Goal: Communication & Community: Ask a question

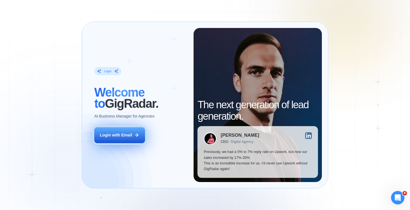
click at [130, 136] on div "Login with Email" at bounding box center [116, 135] width 32 height 6
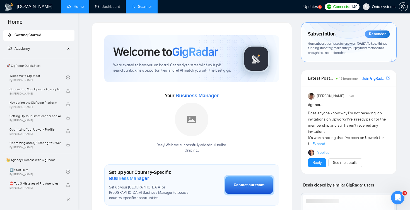
click at [137, 9] on link "Scanner" at bounding box center [141, 6] width 21 height 5
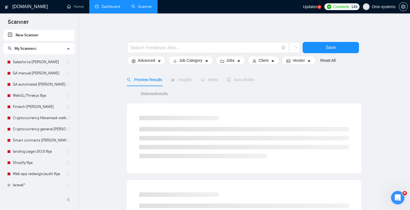
click at [113, 5] on link "Dashboard" at bounding box center [107, 6] width 25 height 5
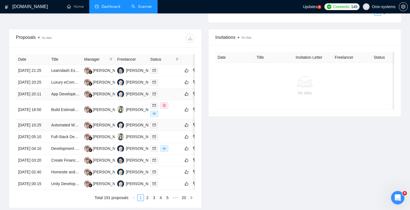
scroll to position [204, 0]
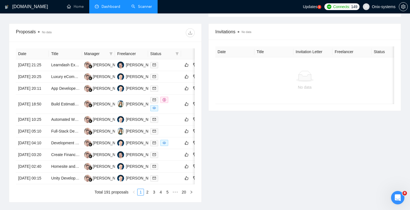
click at [401, 202] on div "Відкрити програму для спілкування Intercom" at bounding box center [398, 197] width 18 height 18
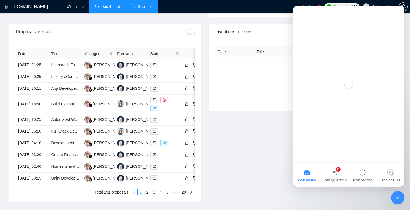
scroll to position [0, 0]
click at [337, 173] on button "8 Повідомлення" at bounding box center [335, 175] width 28 height 22
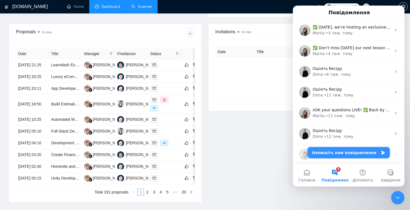
click at [345, 152] on button "Напишіть нам повідомлення" at bounding box center [349, 152] width 82 height 11
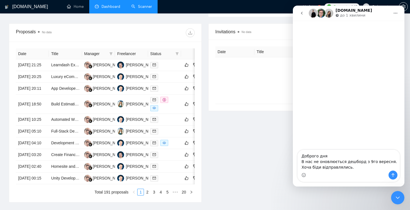
type textarea "Доброго дня В нас не оновлюється дешборд з 9го вересня. Хоча біди відправлялись."
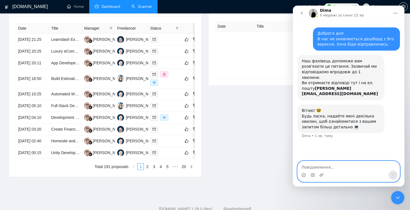
scroll to position [242, 0]
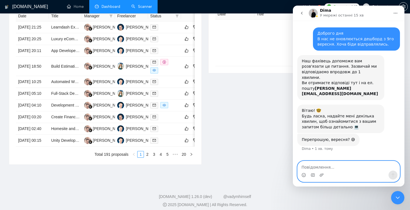
click at [324, 168] on textarea "Повідомлення..." at bounding box center [349, 165] width 102 height 9
type textarea "ой, серпня)"
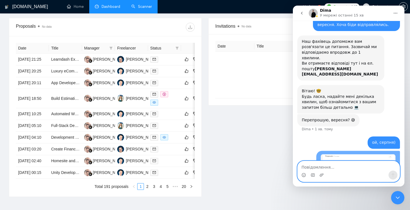
scroll to position [32, 0]
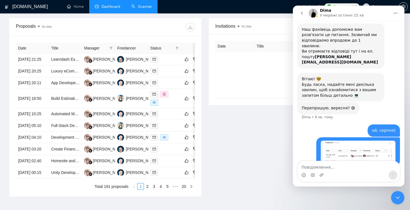
click at [349, 145] on img "vladyslava.nosko@onix-systems.com каже…" at bounding box center [358, 151] width 75 height 22
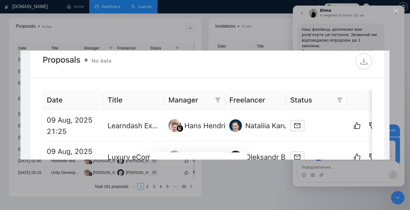
click at [379, 33] on div "Месенджер Intercom" at bounding box center [205, 105] width 410 height 210
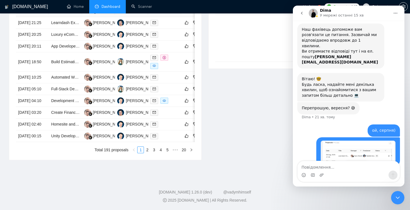
scroll to position [294, 0]
